Goal: Find specific page/section: Find specific page/section

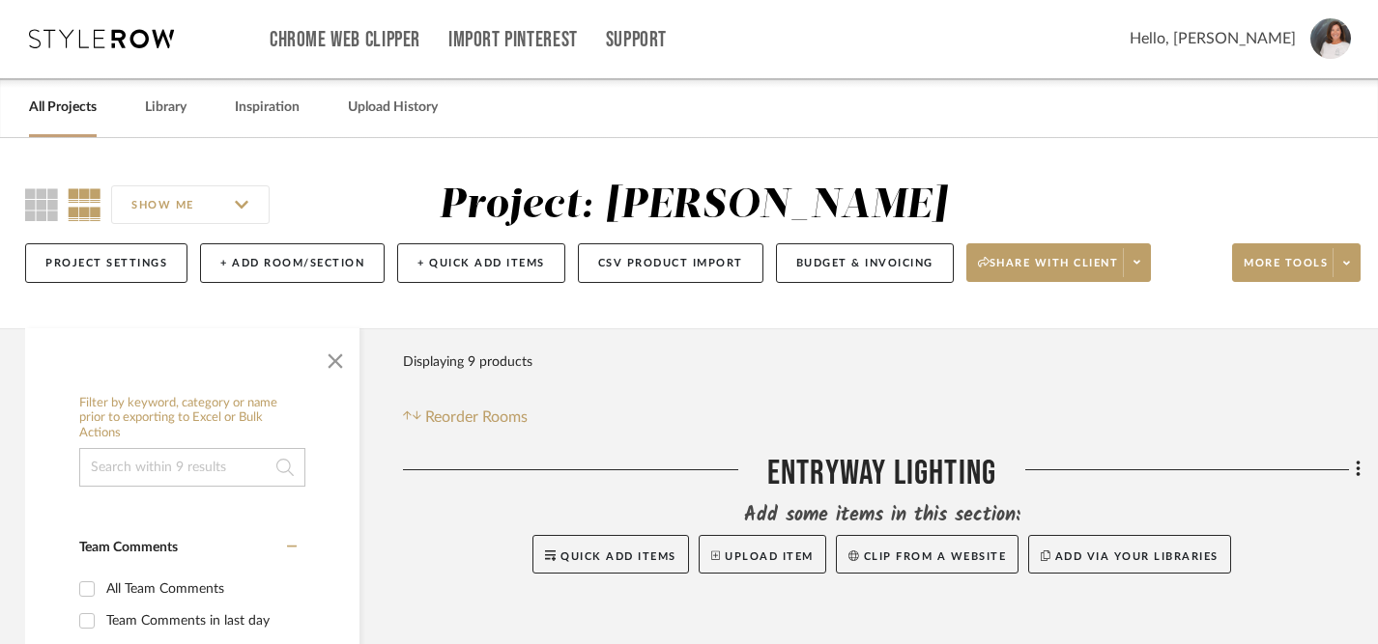
scroll to position [0, 4]
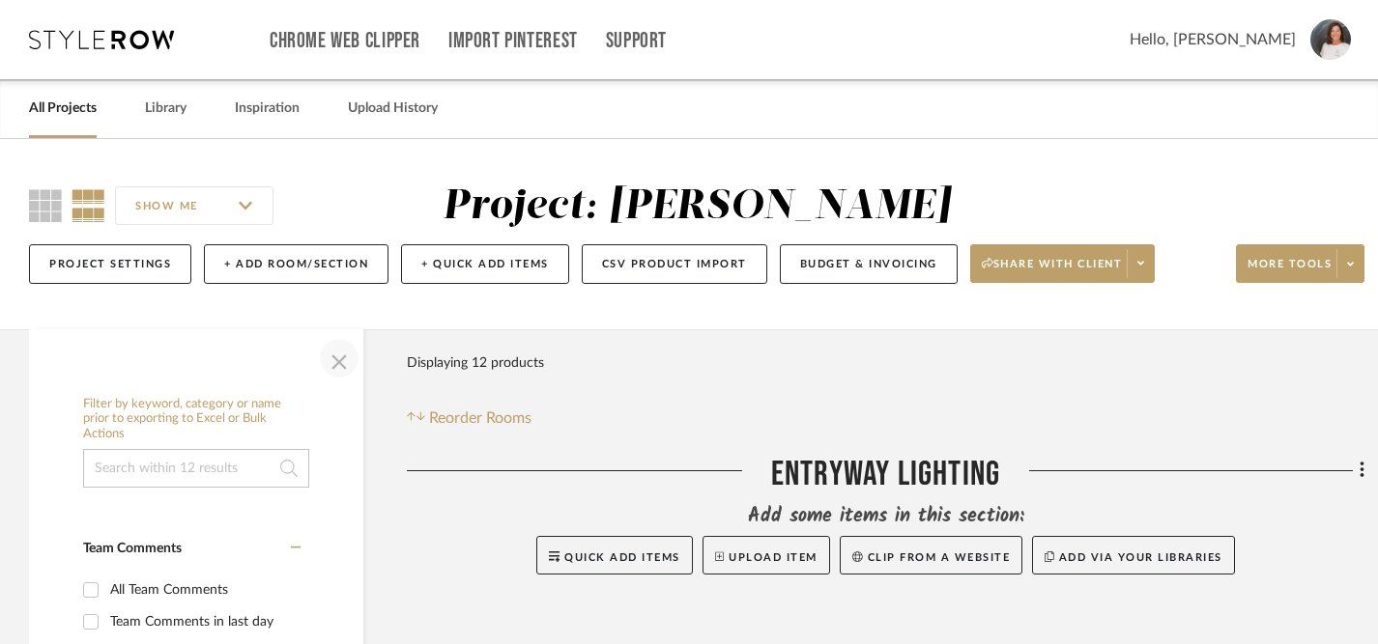
click at [341, 359] on span "button" at bounding box center [339, 358] width 46 height 46
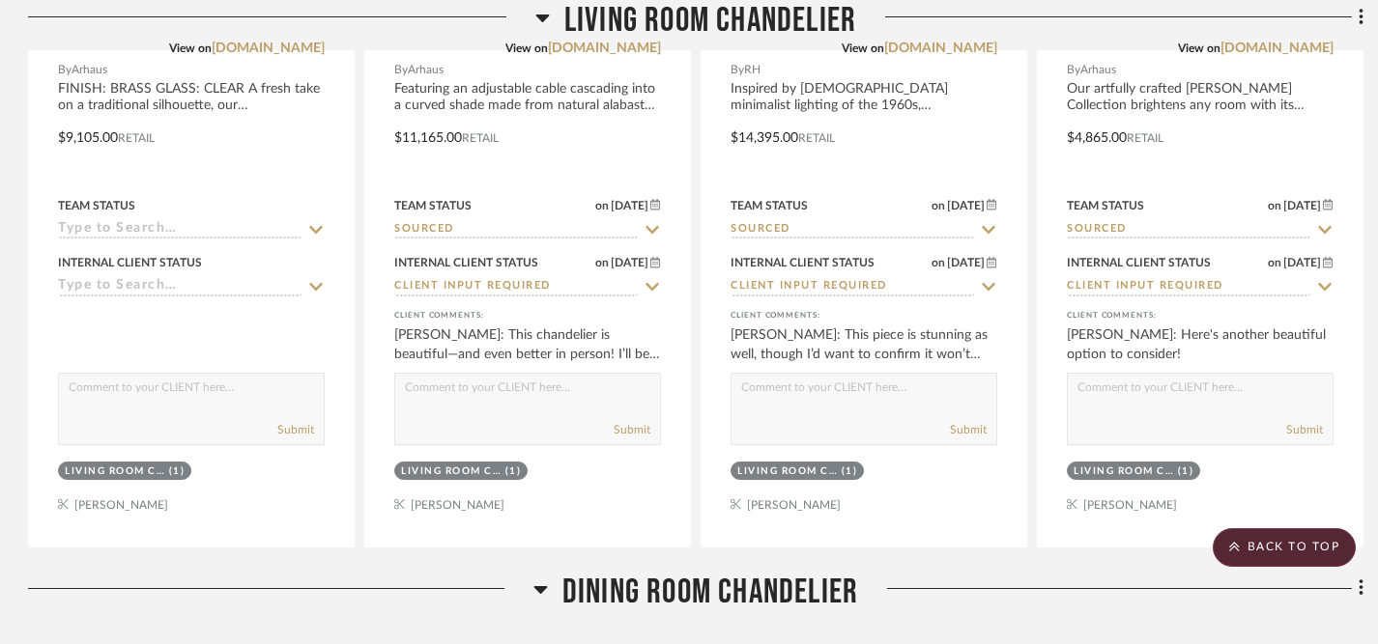
scroll to position [1699, 1]
